Goal: Obtain resource: Obtain resource

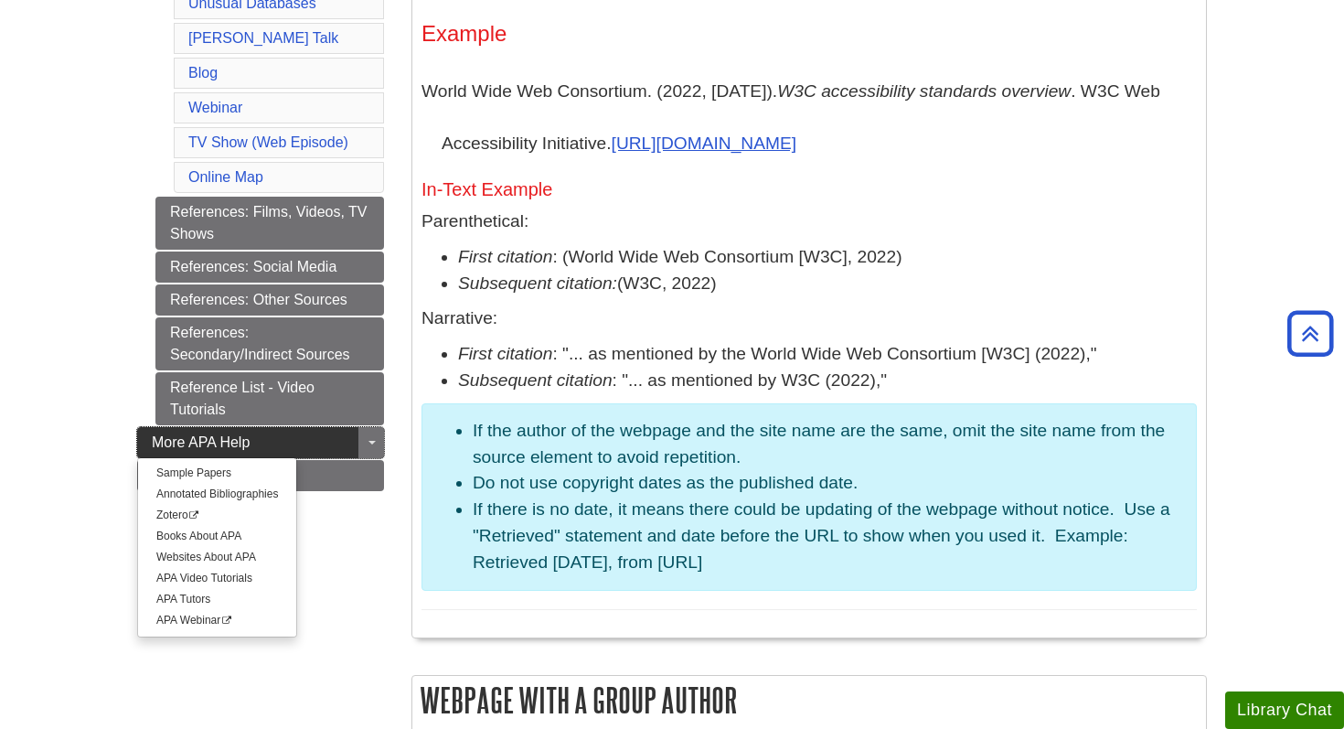
scroll to position [1195, 0]
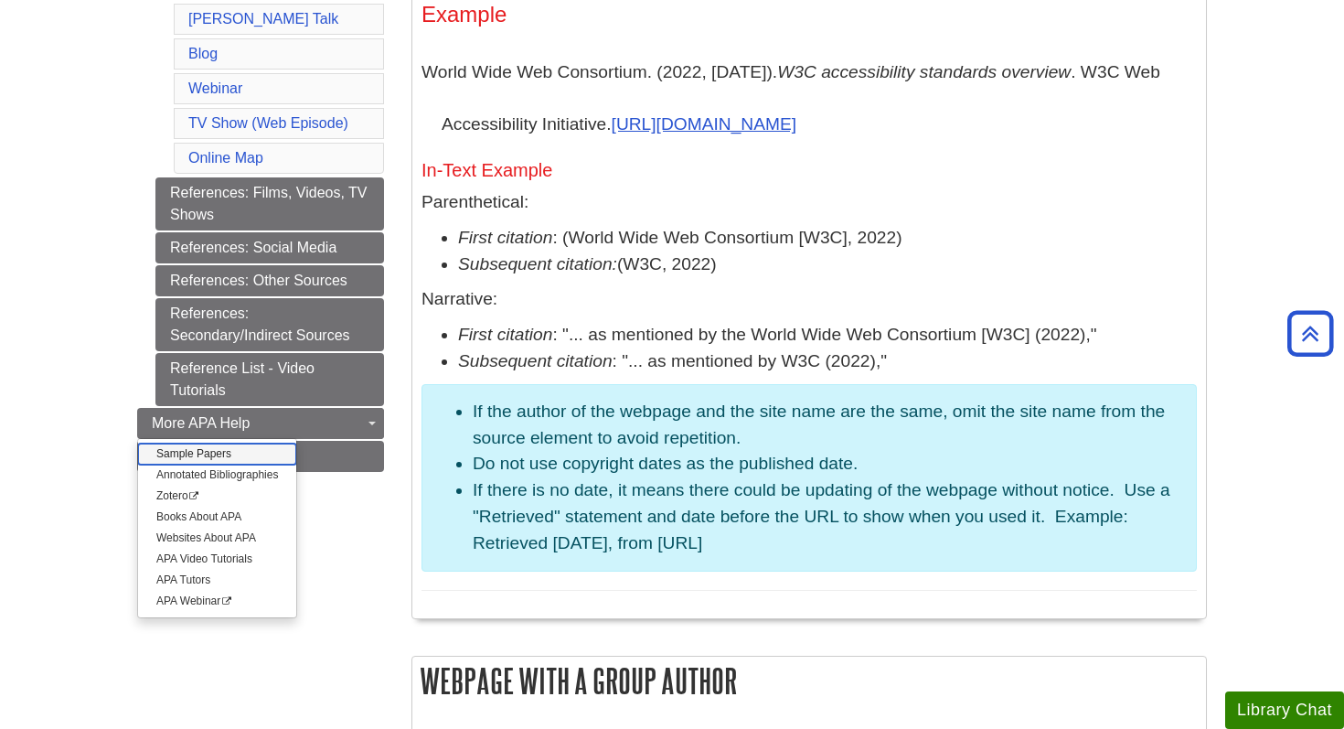
click at [234, 451] on link "Sample Papers" at bounding box center [217, 454] width 158 height 21
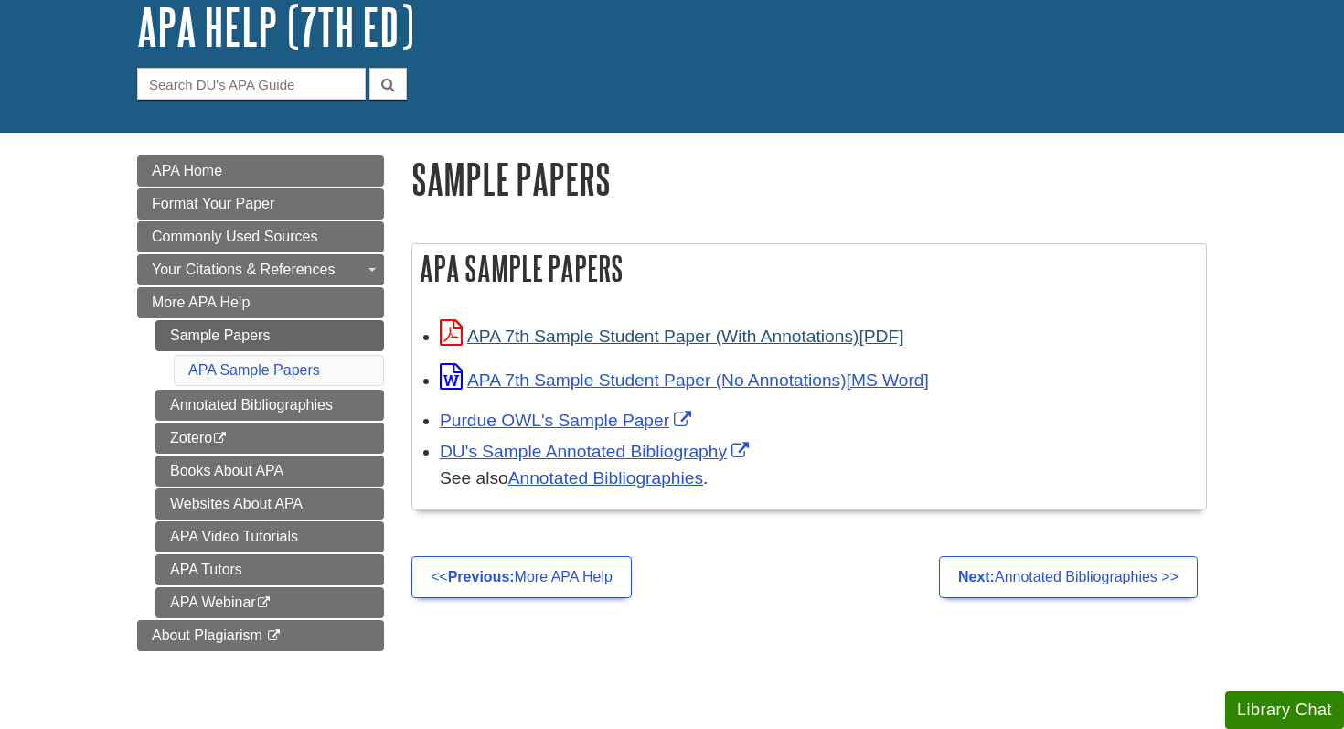
scroll to position [119, 0]
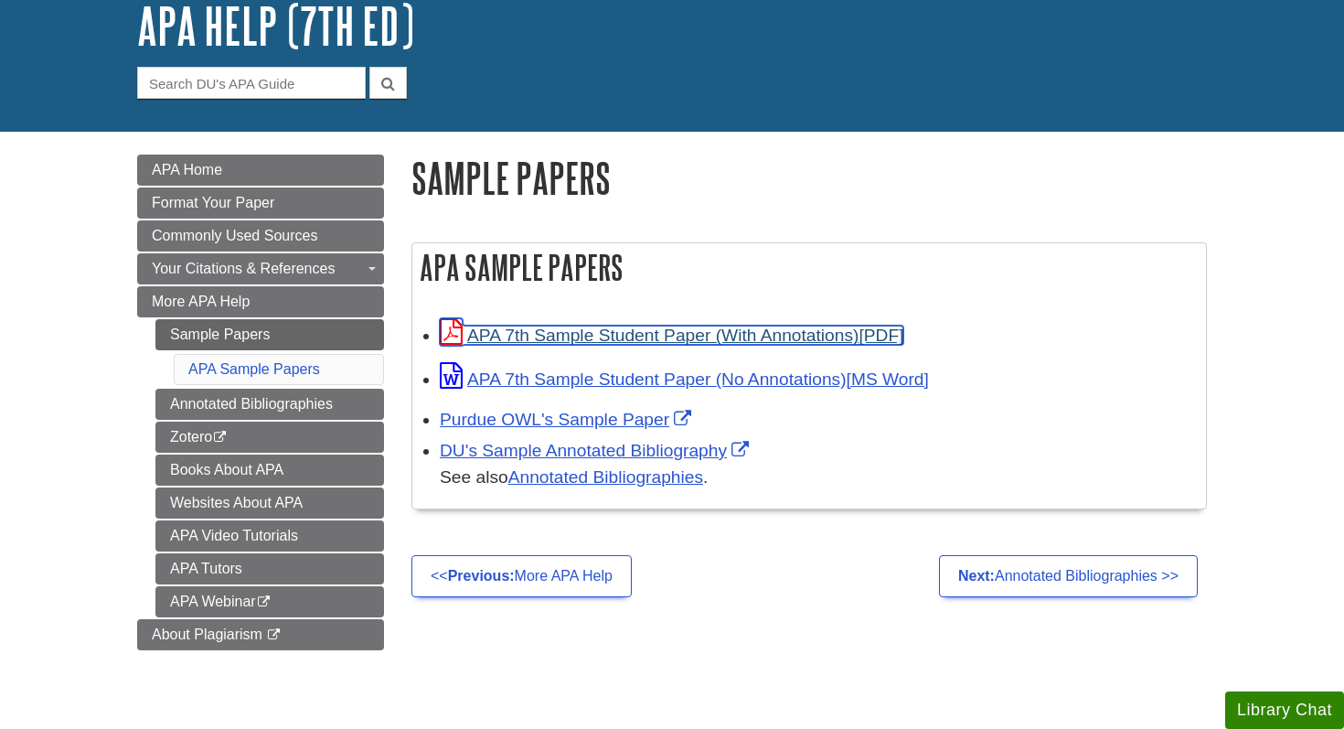
click at [546, 336] on link "APA 7th Sample Student Paper (With Annotations)" at bounding box center [672, 335] width 464 height 19
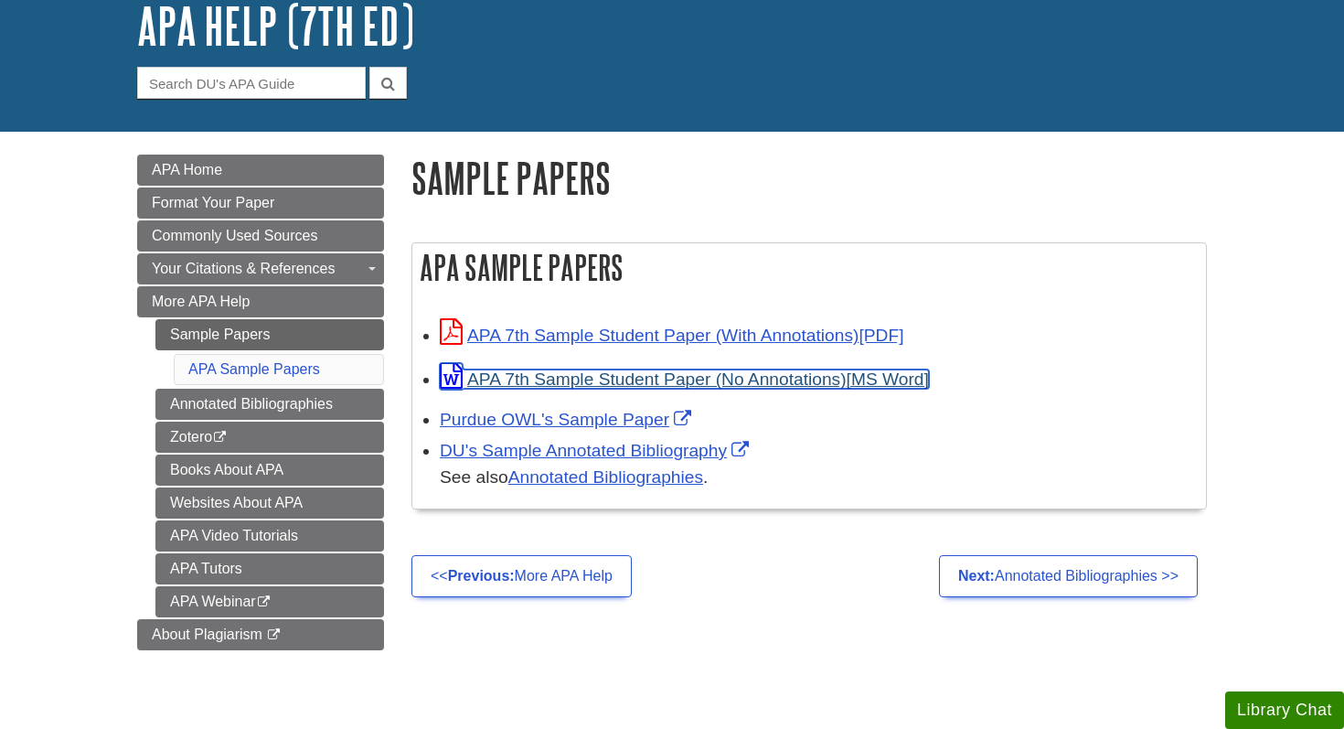
click at [784, 382] on link "APA 7th Sample Student Paper (No Annotations)" at bounding box center [684, 378] width 489 height 19
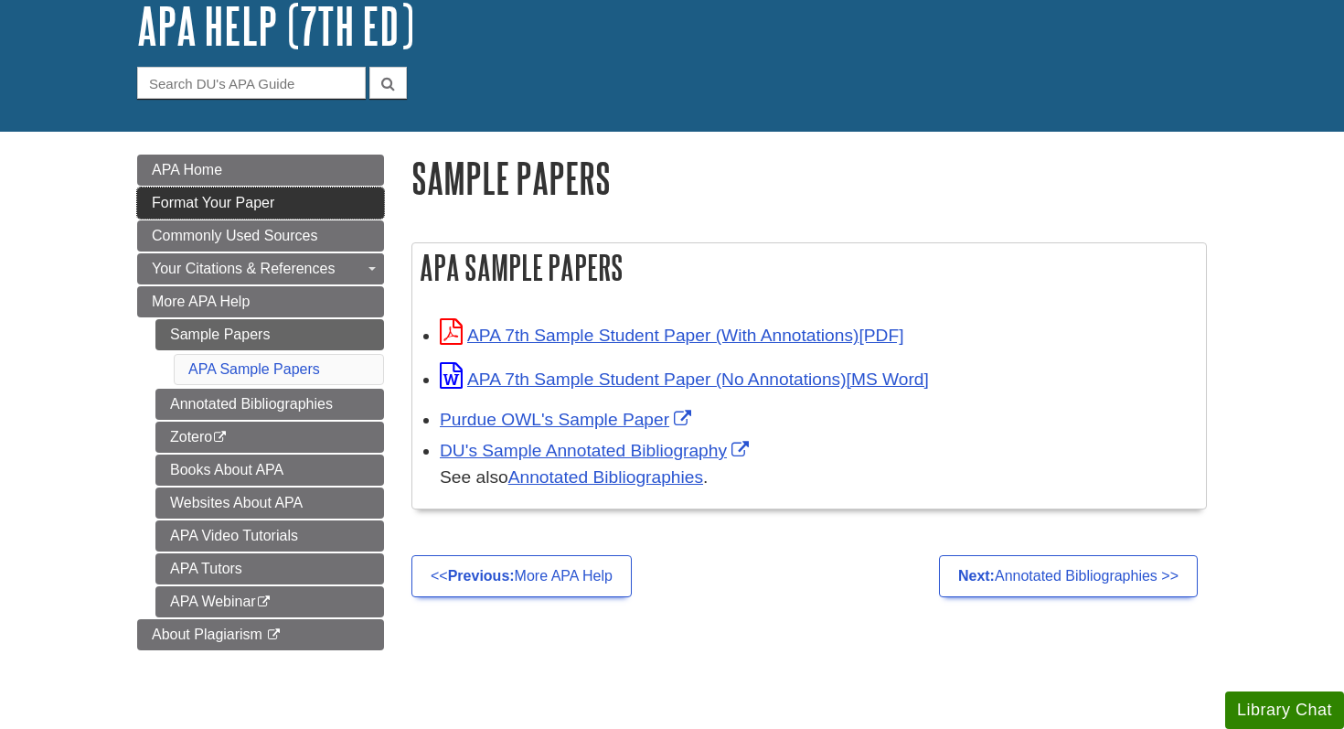
click at [324, 202] on link "Format Your Paper" at bounding box center [260, 202] width 247 height 31
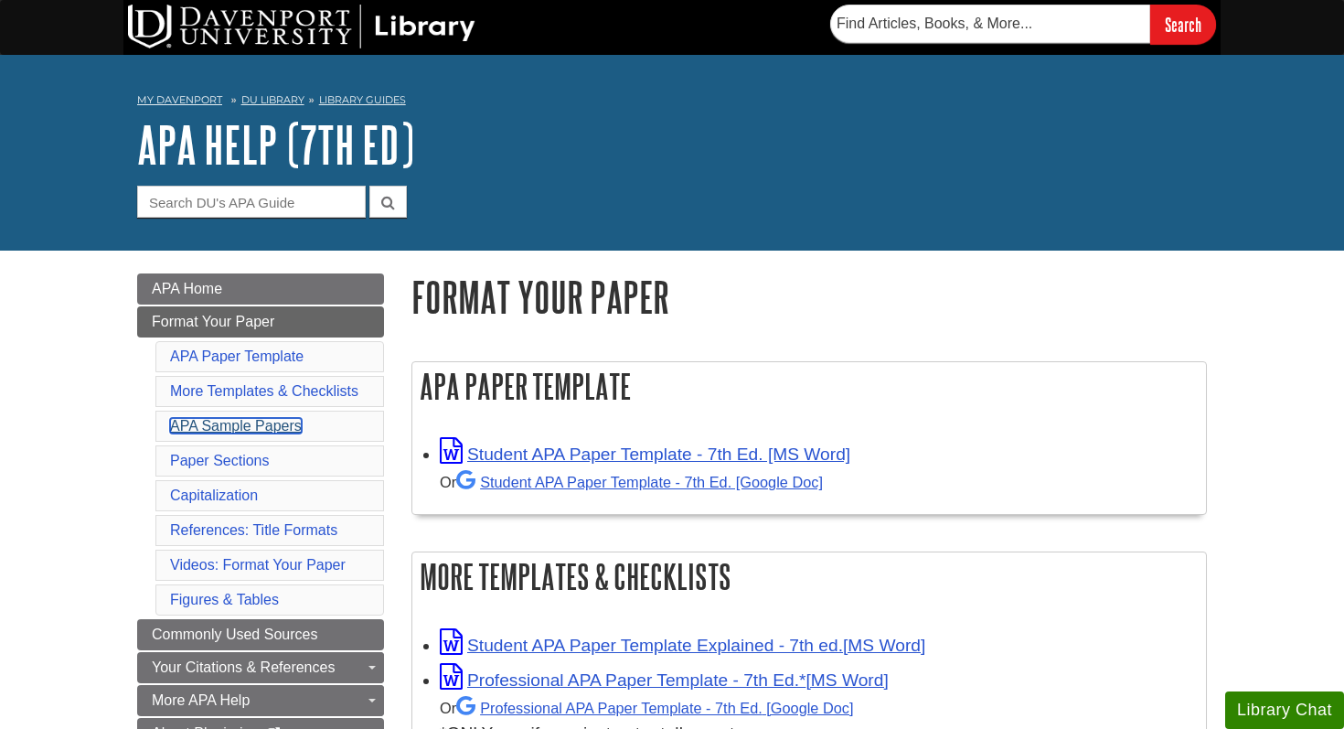
click at [290, 428] on link "APA Sample Papers" at bounding box center [236, 426] width 132 height 16
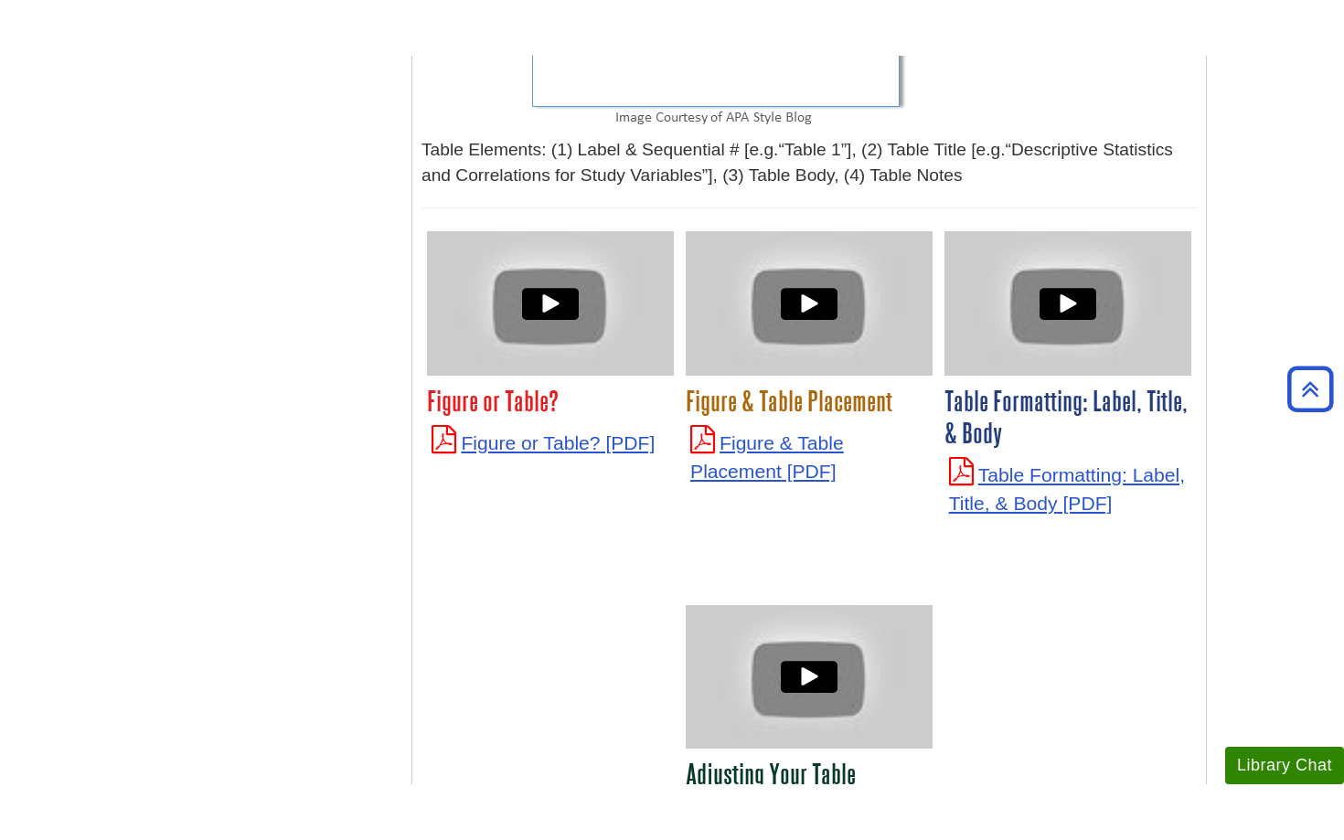
scroll to position [6339, 0]
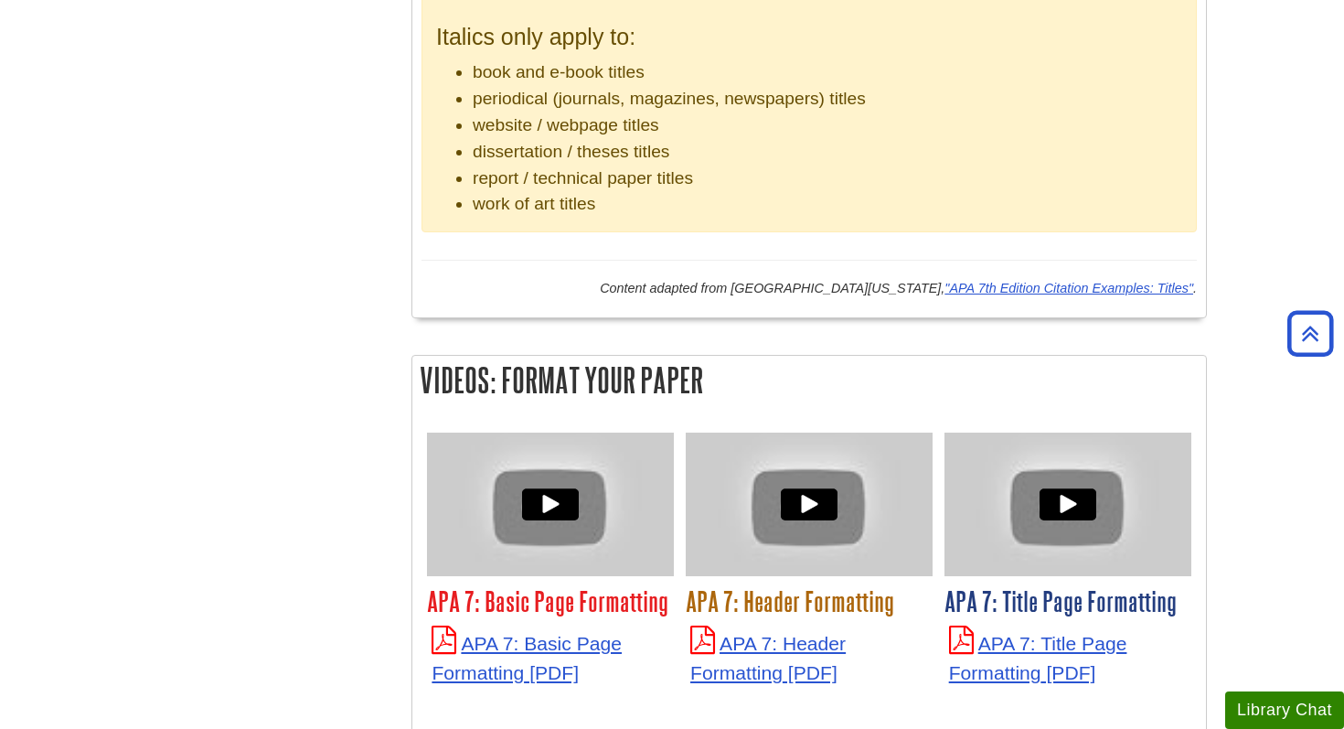
scroll to position [4094, 0]
